Goal: Transaction & Acquisition: Obtain resource

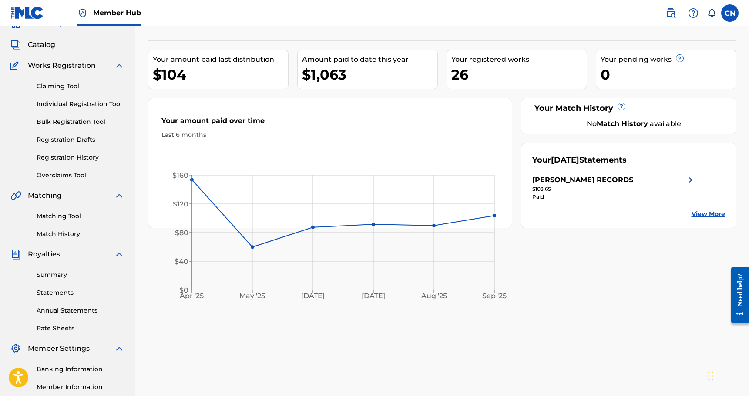
scroll to position [43, 0]
click at [55, 276] on link "Summary" at bounding box center [81, 274] width 88 height 9
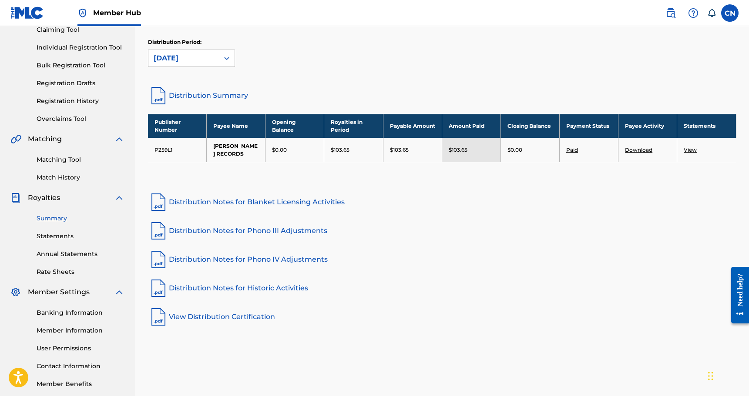
scroll to position [101, 0]
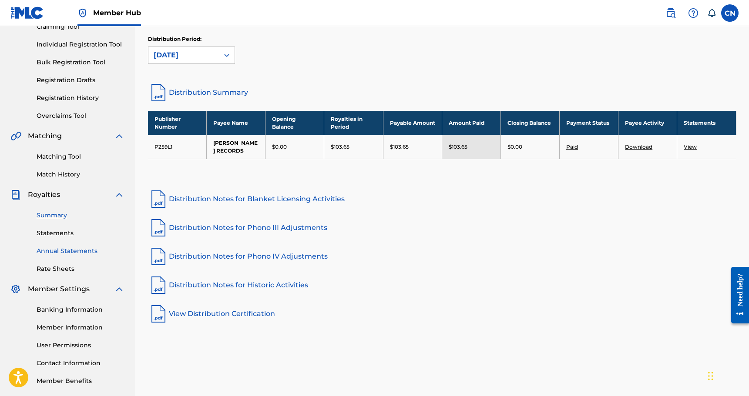
click at [75, 247] on link "Annual Statements" at bounding box center [81, 251] width 88 height 9
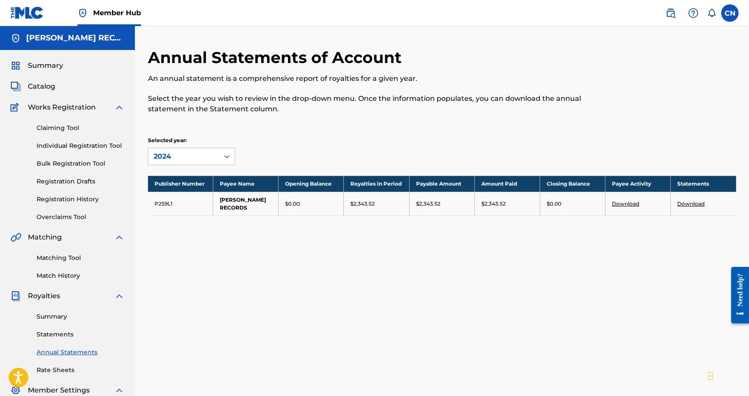
click at [694, 204] on link "Download" at bounding box center [690, 204] width 27 height 7
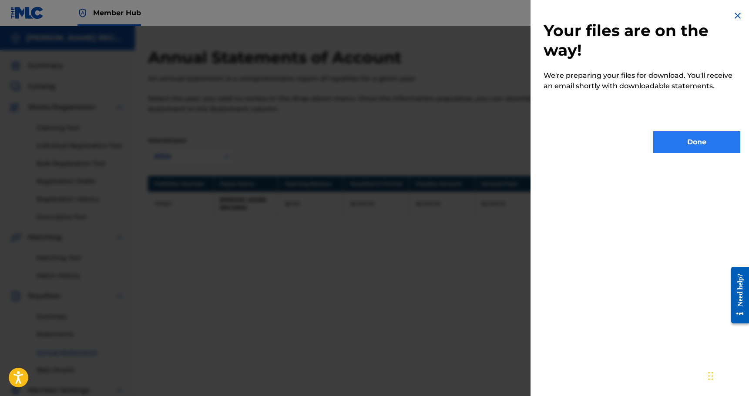
click at [689, 139] on button "Done" at bounding box center [696, 142] width 87 height 22
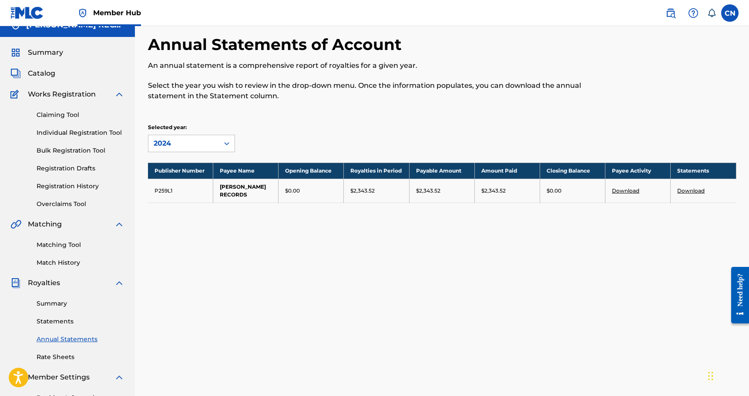
scroll to position [13, 0]
click at [682, 188] on link "Download" at bounding box center [690, 191] width 27 height 7
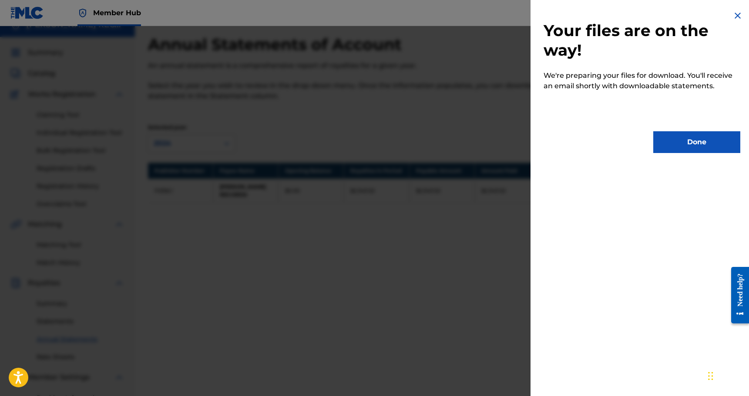
scroll to position [0, 0]
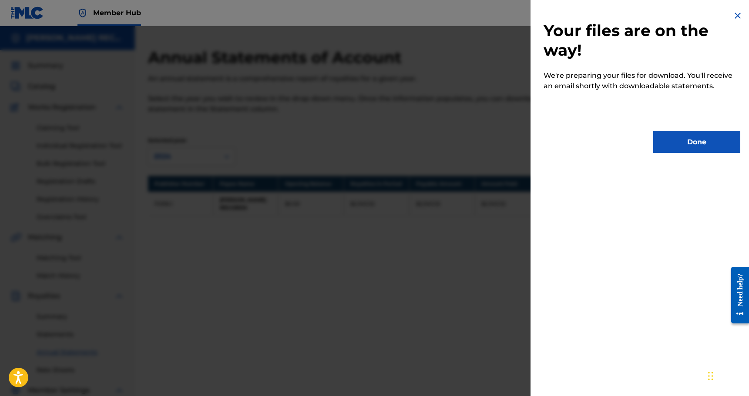
click at [259, 237] on div at bounding box center [374, 224] width 749 height 396
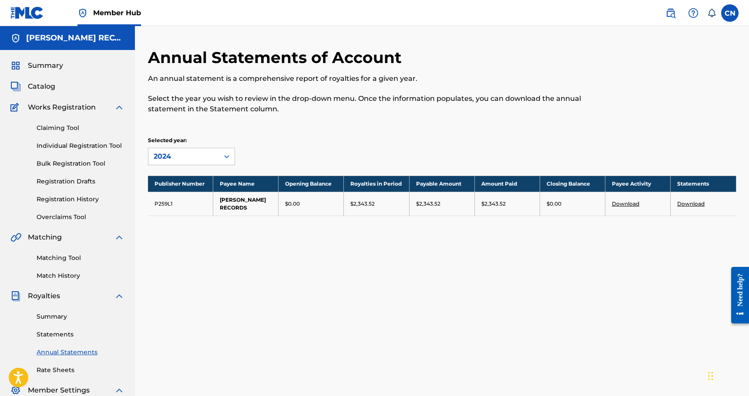
click at [169, 213] on td "P259L1" at bounding box center [180, 204] width 65 height 24
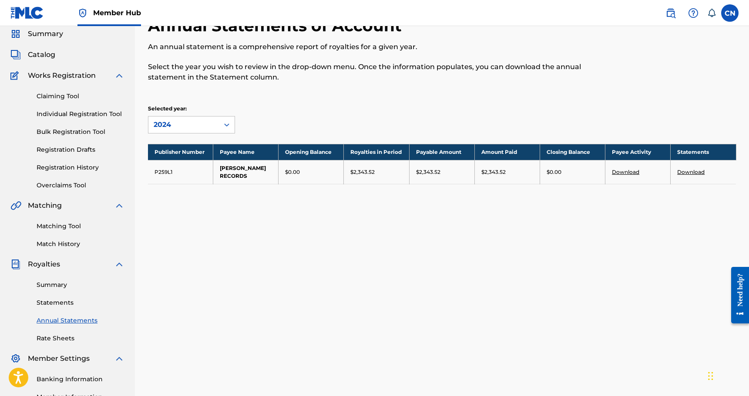
scroll to position [32, 0]
click at [60, 286] on link "Summary" at bounding box center [81, 285] width 88 height 9
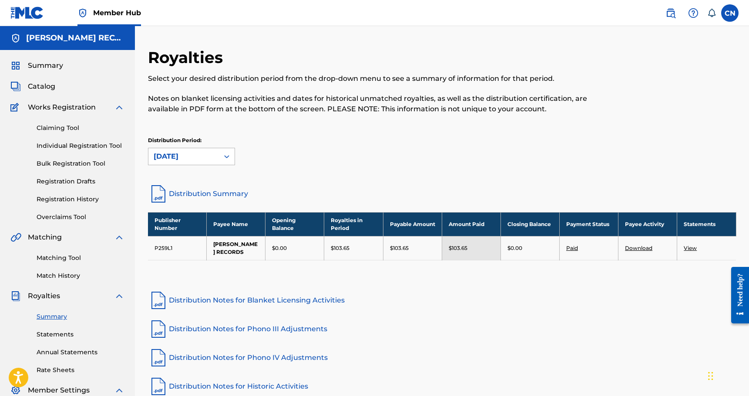
click at [220, 154] on div at bounding box center [227, 157] width 16 height 16
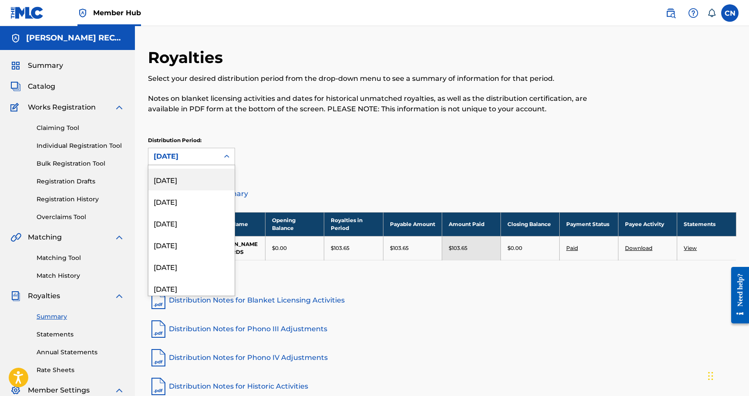
scroll to position [302, 0]
click at [321, 122] on div "Royalties Select your desired distribution period from the drop-down menu to se…" at bounding box center [374, 86] width 453 height 77
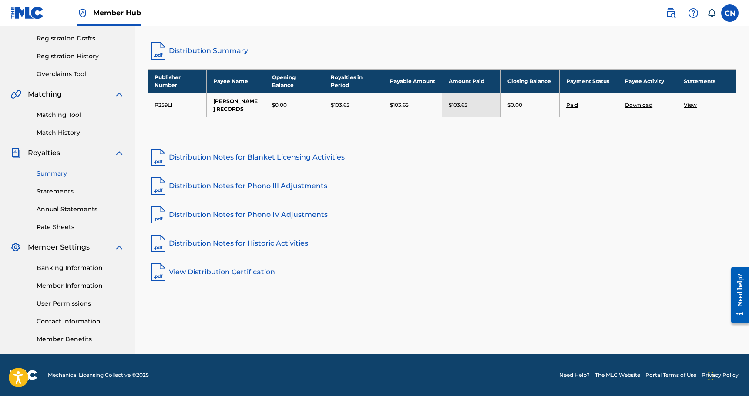
scroll to position [143, 0]
click at [68, 207] on link "Annual Statements" at bounding box center [81, 209] width 88 height 9
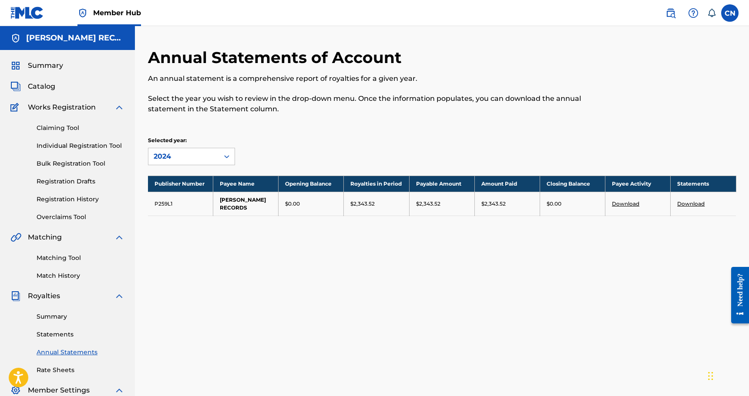
click at [246, 202] on td "[PERSON_NAME] RECORDS" at bounding box center [245, 204] width 65 height 24
click at [621, 203] on link "Download" at bounding box center [625, 204] width 27 height 7
click at [386, 334] on div "Annual Statements of Account An annual statement is a comprehensive report of r…" at bounding box center [442, 273] width 609 height 450
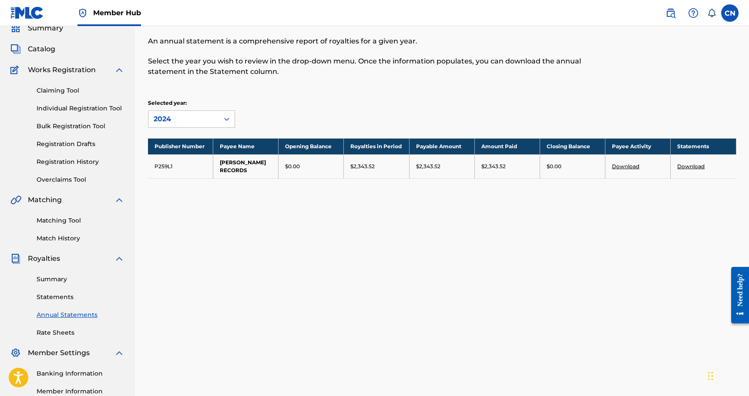
scroll to position [41, 0]
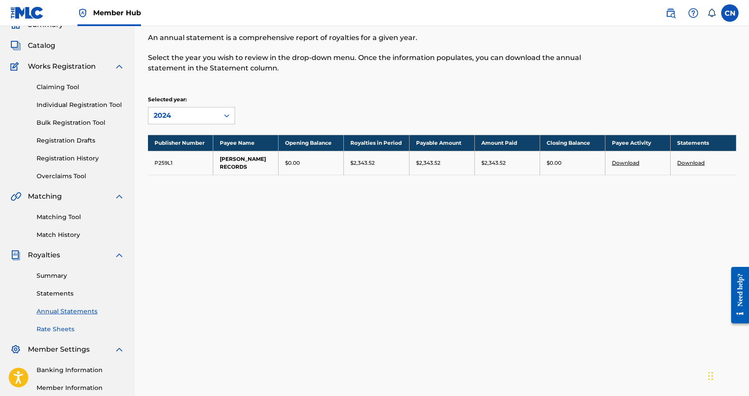
click at [68, 328] on link "Rate Sheets" at bounding box center [81, 329] width 88 height 9
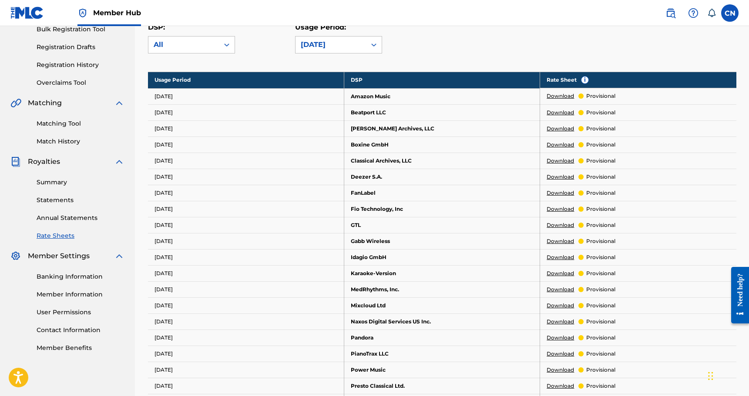
scroll to position [151, 0]
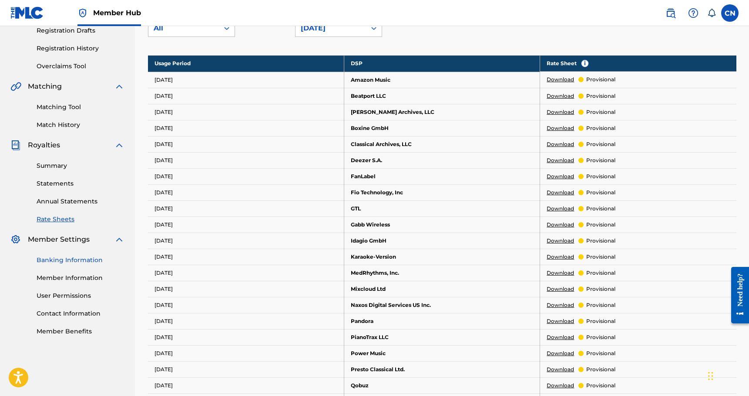
click at [71, 260] on link "Banking Information" at bounding box center [81, 260] width 88 height 9
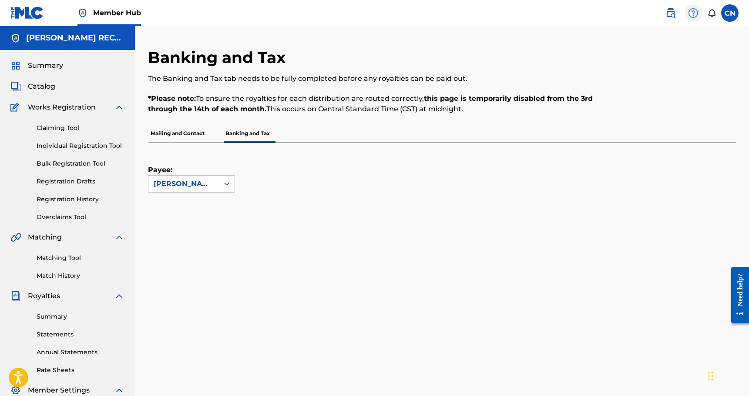
click at [692, 14] on img at bounding box center [693, 13] width 10 height 10
click at [664, 14] on link at bounding box center [670, 12] width 17 height 17
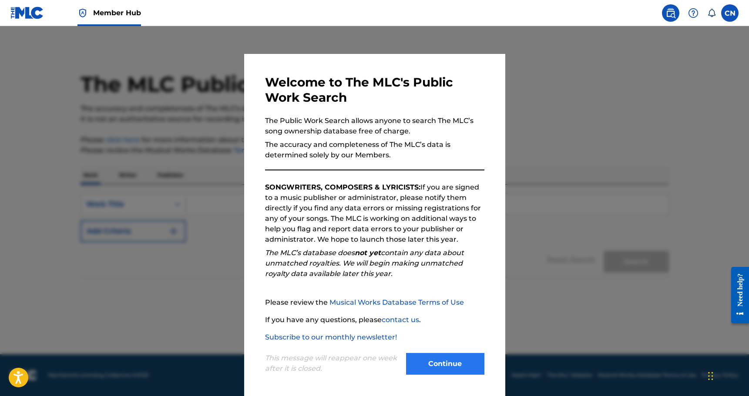
click at [448, 369] on button "Continue" at bounding box center [445, 364] width 78 height 22
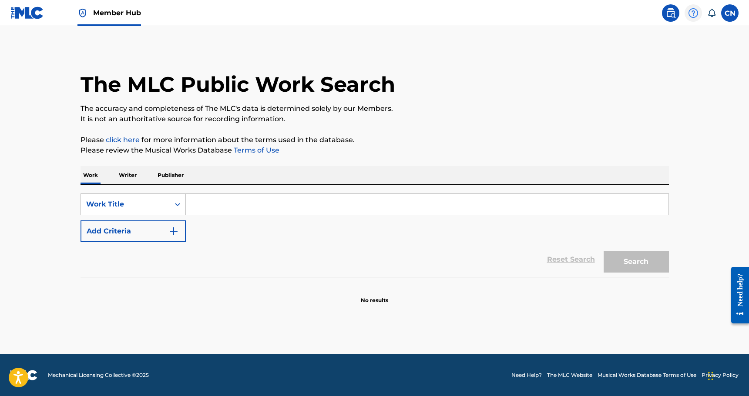
click at [697, 9] on img at bounding box center [693, 13] width 10 height 10
click at [689, 36] on link "Contact us" at bounding box center [693, 36] width 74 height 21
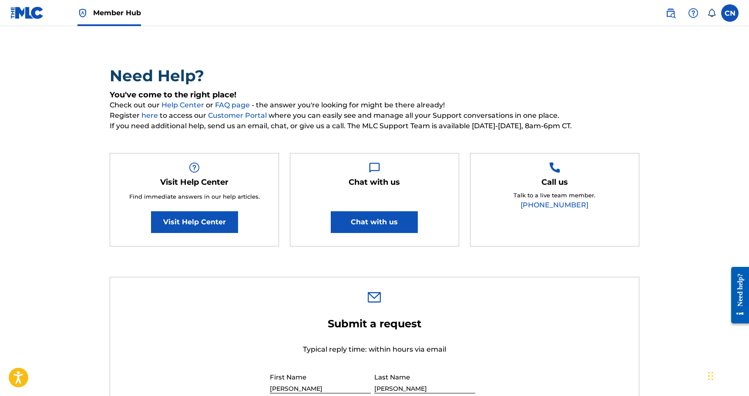
scroll to position [34, 0]
click at [363, 228] on button "Chat with us" at bounding box center [374, 223] width 87 height 22
click at [246, 140] on div "Need Help? You've come to the right place! Check out our Help Center or FAQ pag…" at bounding box center [375, 160] width 530 height 189
click at [204, 223] on link "Visit Help Center" at bounding box center [194, 223] width 87 height 22
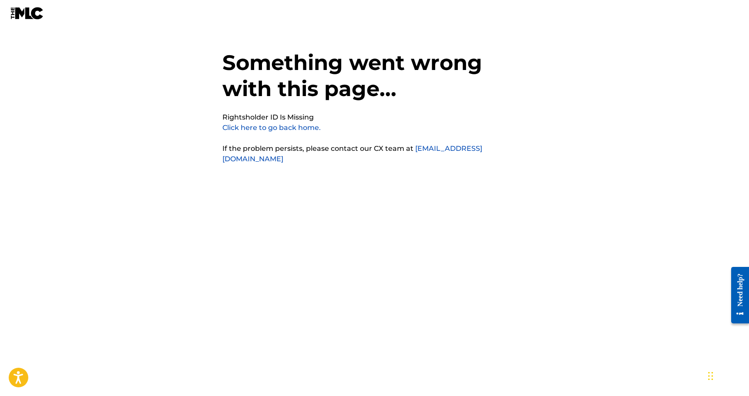
click at [244, 128] on link "Click here to go back home." at bounding box center [271, 128] width 98 height 8
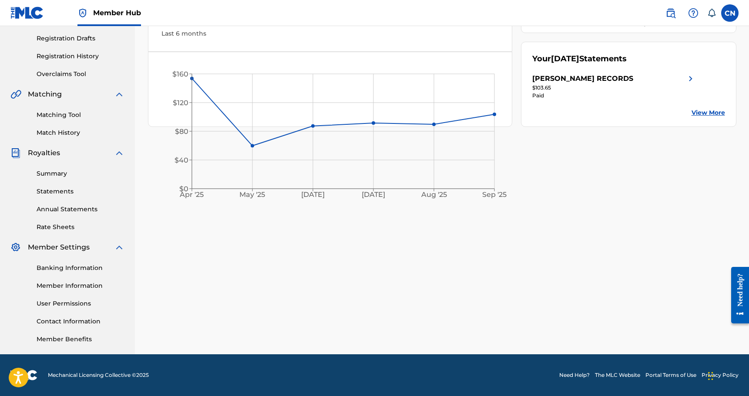
scroll to position [143, 0]
click at [64, 283] on link "Member Information" at bounding box center [81, 286] width 88 height 9
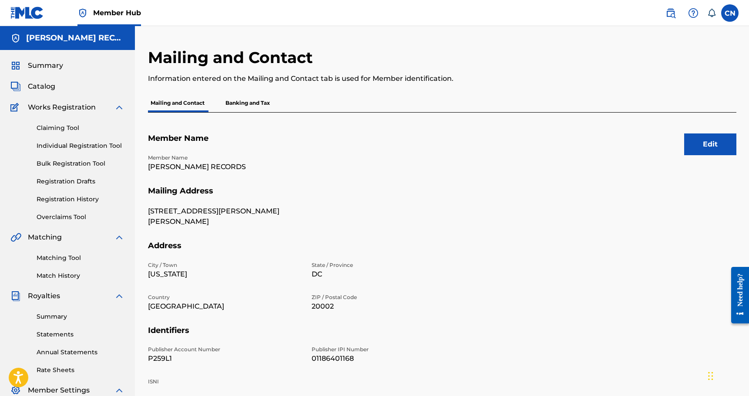
click at [242, 104] on p "Banking and Tax" at bounding box center [248, 103] width 50 height 18
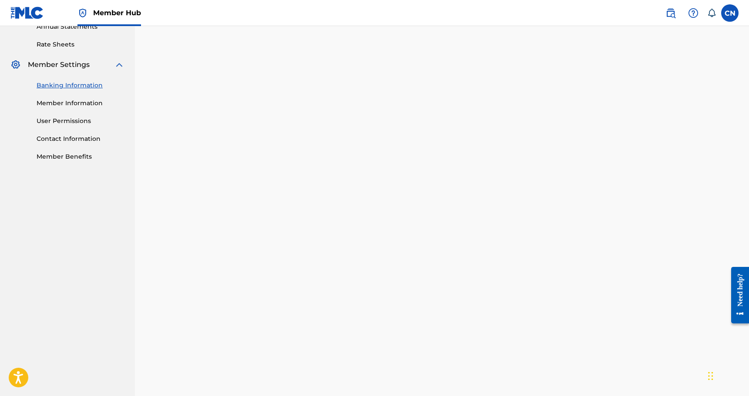
scroll to position [326, 0]
click at [78, 104] on link "Member Information" at bounding box center [81, 103] width 88 height 9
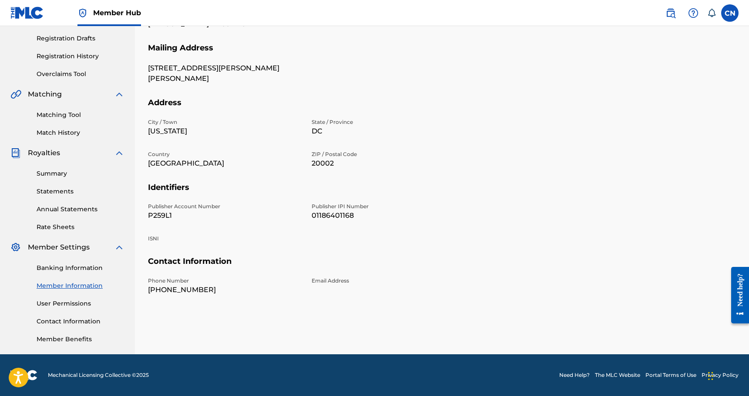
scroll to position [143, 0]
click at [61, 175] on link "Summary" at bounding box center [81, 173] width 88 height 9
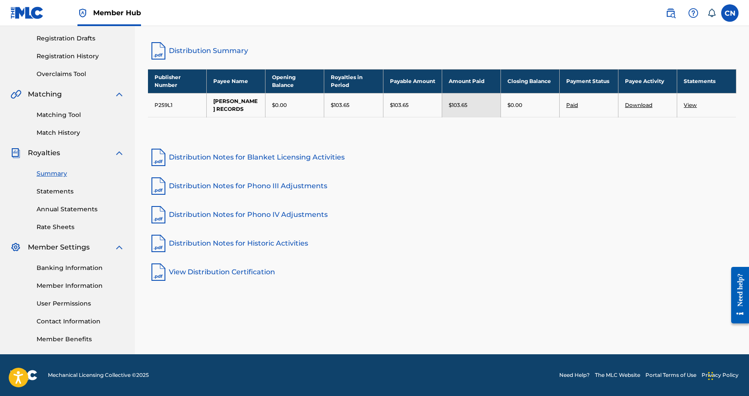
scroll to position [143, 0]
click at [90, 208] on link "Annual Statements" at bounding box center [81, 209] width 88 height 9
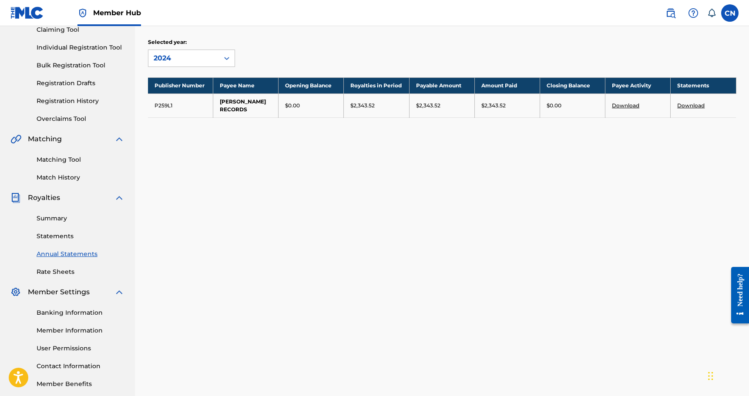
scroll to position [101, 0]
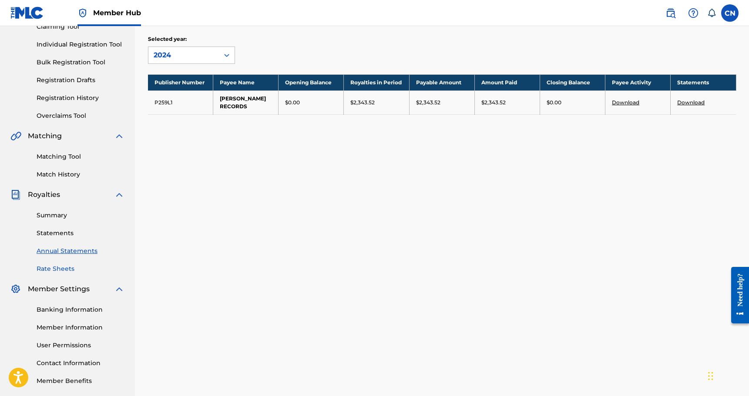
click at [59, 267] on link "Rate Sheets" at bounding box center [81, 269] width 88 height 9
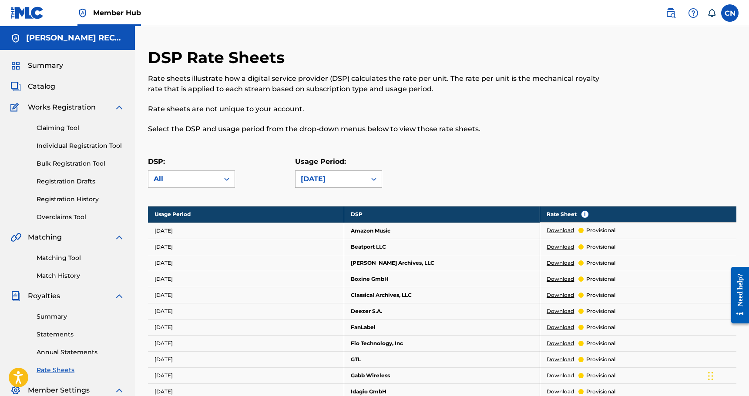
click at [334, 176] on div "[DATE]" at bounding box center [331, 179] width 60 height 10
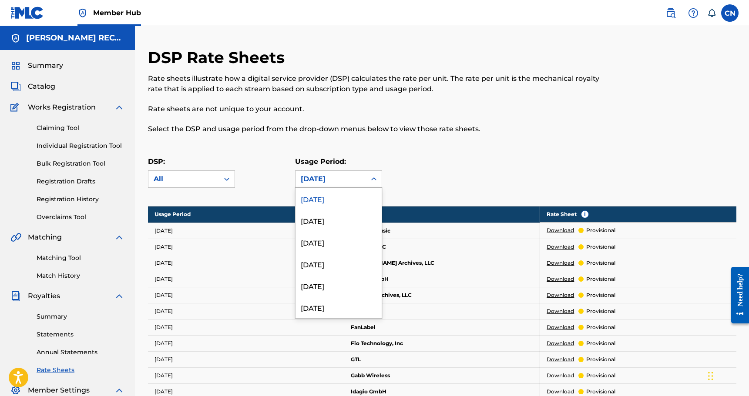
click at [257, 141] on div "DSP Rate Sheets Rate sheets illustrate how a digital service provider (DSP) cal…" at bounding box center [374, 96] width 453 height 97
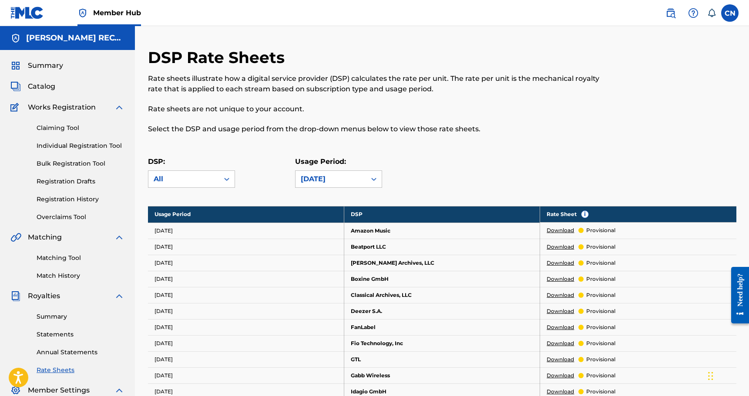
click at [56, 38] on h5 "[PERSON_NAME] RECORDS" at bounding box center [75, 38] width 98 height 10
click at [735, 19] on label at bounding box center [729, 12] width 17 height 17
click at [730, 13] on input "CN Claire Newbegin claire.newbegin@gmail.com Notification Preferences Profile L…" at bounding box center [730, 13] width 0 height 0
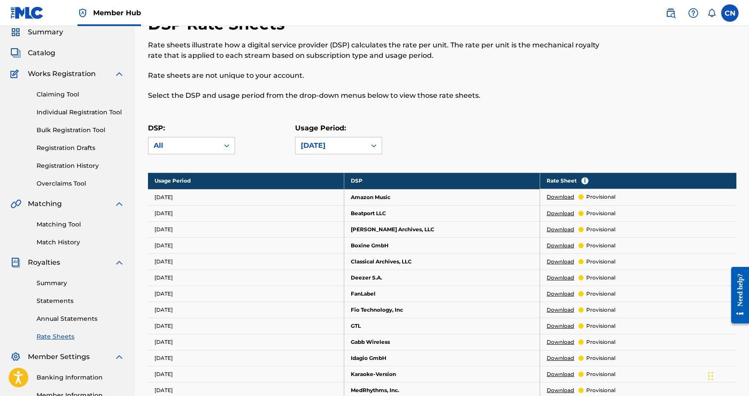
scroll to position [39, 0]
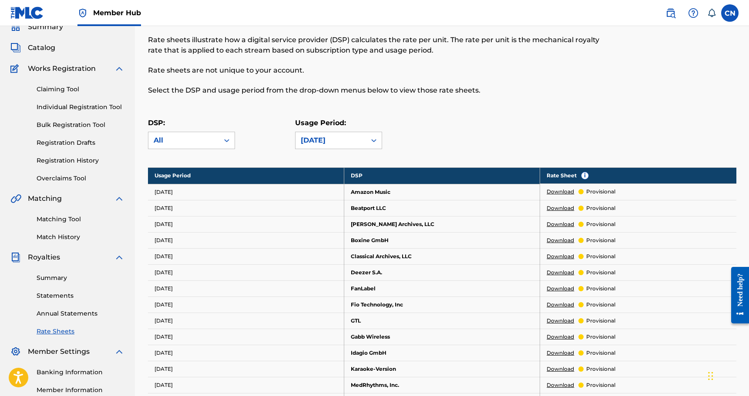
click at [463, 121] on div "DSP: All Usage Period: July 2025" at bounding box center [442, 137] width 588 height 39
click at [531, 119] on div "DSP: All Usage Period: July 2025" at bounding box center [442, 137] width 588 height 39
click at [727, 16] on label at bounding box center [729, 12] width 17 height 17
click at [730, 13] on input "CN Claire Newbegin claire.newbegin@gmail.com Notification Preferences Profile L…" at bounding box center [730, 13] width 0 height 0
